Goal: Answer question/provide support

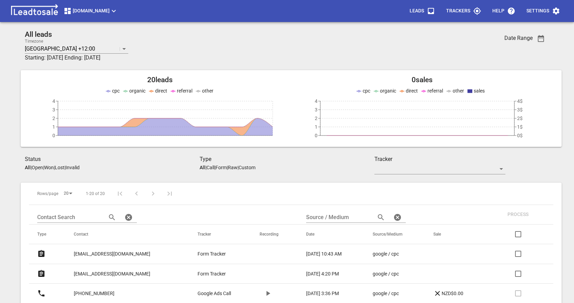
scroll to position [69, 0]
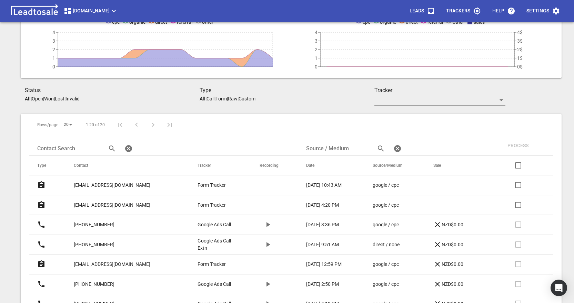
click at [117, 185] on p "[EMAIL_ADDRESS][DOMAIN_NAME]" at bounding box center [112, 185] width 76 height 7
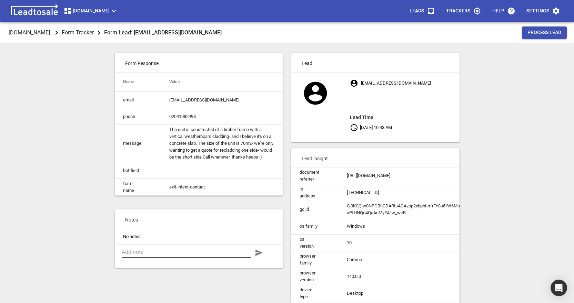
click at [154, 256] on textarea at bounding box center [186, 252] width 129 height 7
type textarea "Approx. 2.4m H x 6-8m W. Have requested pictures. Not yet purchased, so access …"
click at [258, 257] on icon "button" at bounding box center [259, 253] width 8 height 8
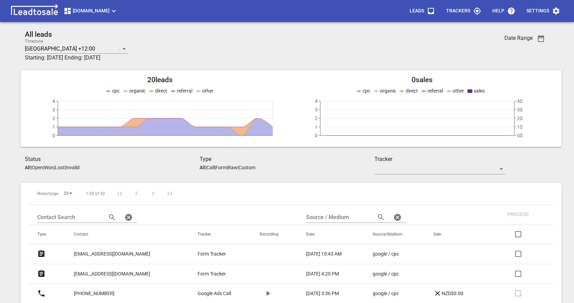
scroll to position [69, 0]
